Goal: Find specific page/section: Find specific page/section

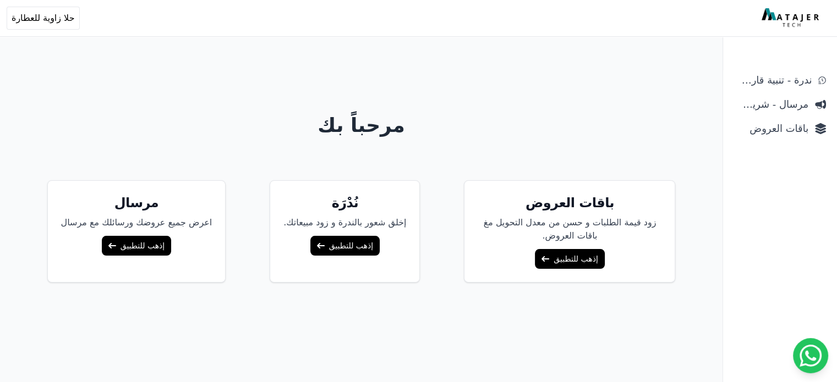
click at [563, 266] on link "إذهب للتطبيق" at bounding box center [569, 259] width 69 height 20
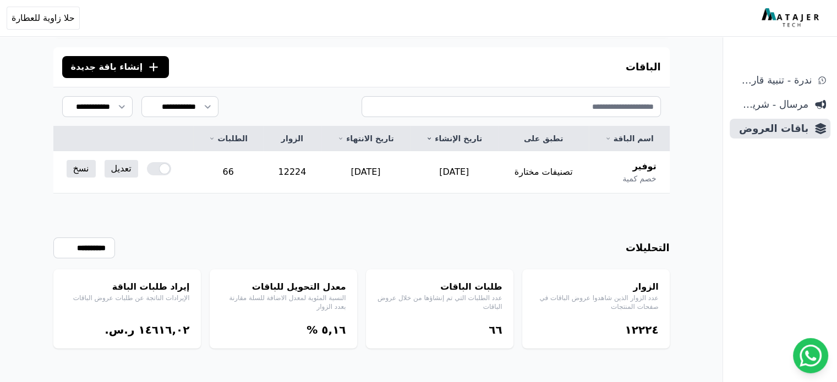
scroll to position [85, 0]
click at [797, 110] on span "مرسال - شريط دعاية" at bounding box center [771, 104] width 74 height 15
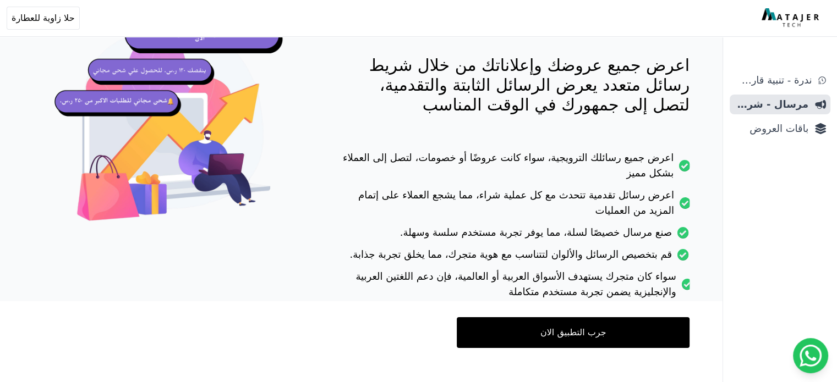
scroll to position [143, 0]
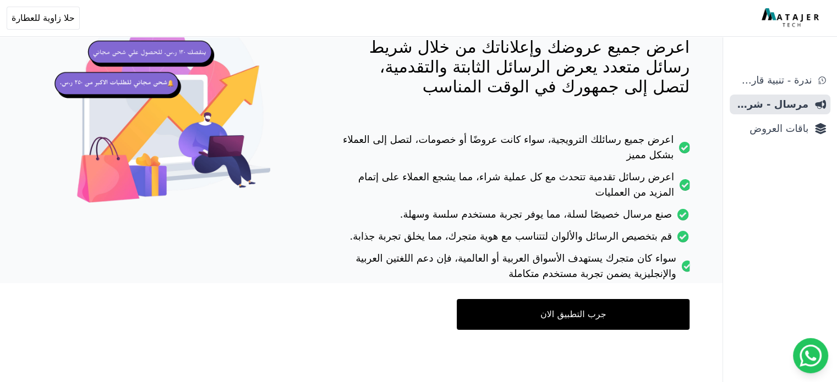
click at [584, 308] on link "جرب التطبيق الان" at bounding box center [573, 314] width 233 height 31
